Goal: Information Seeking & Learning: Learn about a topic

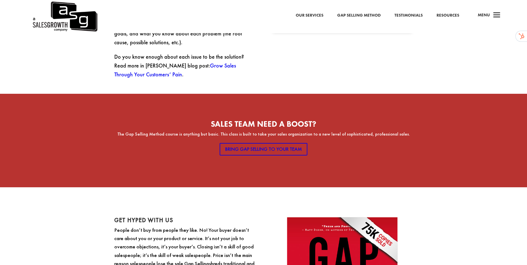
scroll to position [262, 0]
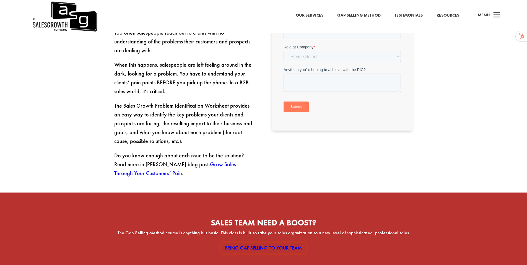
drag, startPoint x: 146, startPoint y: 121, endPoint x: 140, endPoint y: 119, distance: 6.2
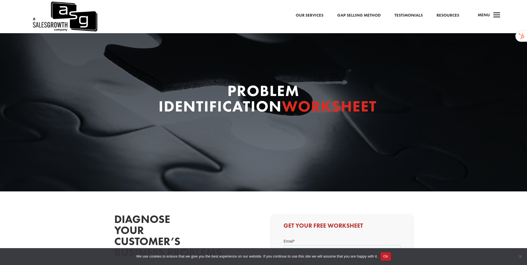
drag, startPoint x: 214, startPoint y: 151, endPoint x: 216, endPoint y: 147, distance: 4.3
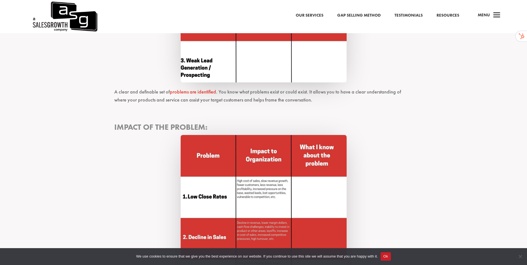
scroll to position [620, 0]
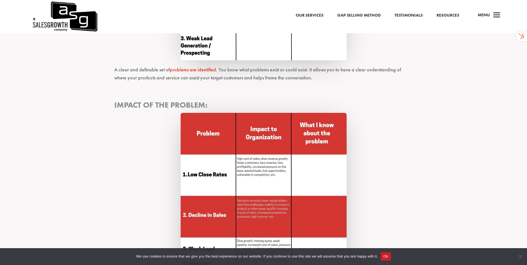
click at [306, 17] on link "Our Services" at bounding box center [310, 15] width 28 height 7
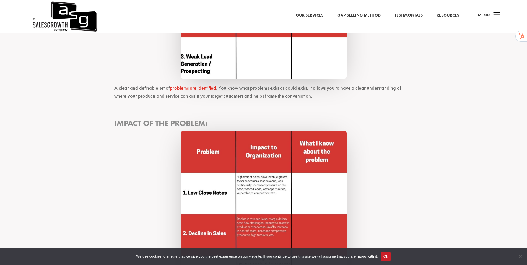
scroll to position [624, 0]
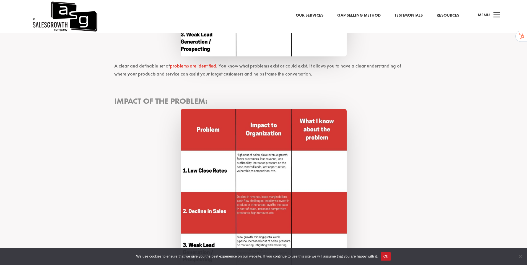
click at [193, 67] on link "problems are identified" at bounding box center [193, 66] width 46 height 6
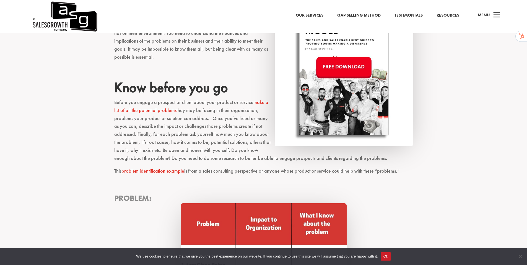
scroll to position [306, 0]
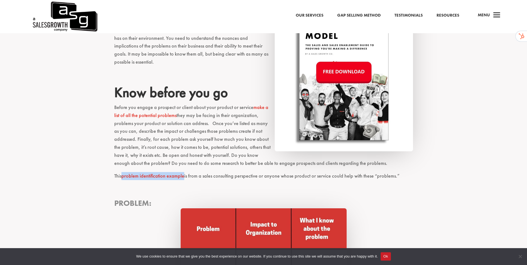
click at [145, 175] on link "problem identification example" at bounding box center [152, 176] width 63 height 6
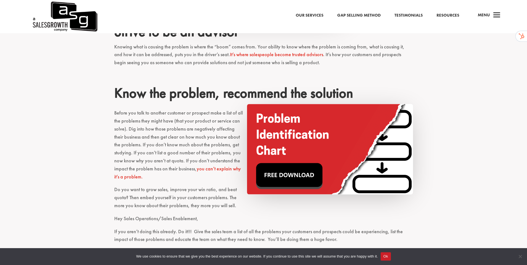
scroll to position [1141, 0]
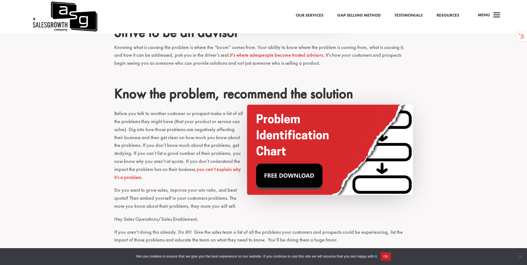
drag, startPoint x: 253, startPoint y: 104, endPoint x: 94, endPoint y: 1, distance: 189.6
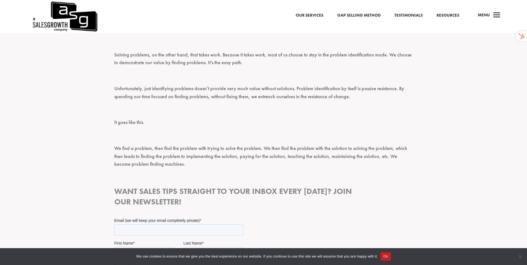
scroll to position [166, 0]
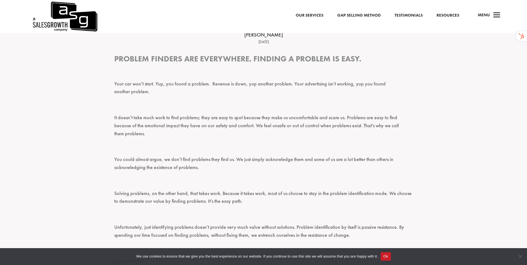
drag, startPoint x: 200, startPoint y: 106, endPoint x: 199, endPoint y: 97, distance: 8.9
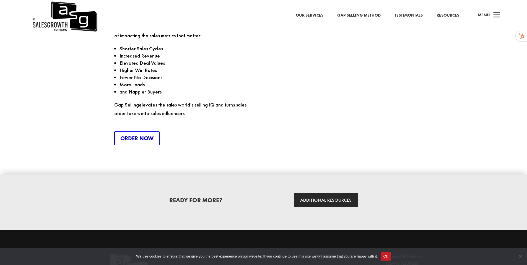
scroll to position [811, 0]
